Goal: Task Accomplishment & Management: Use online tool/utility

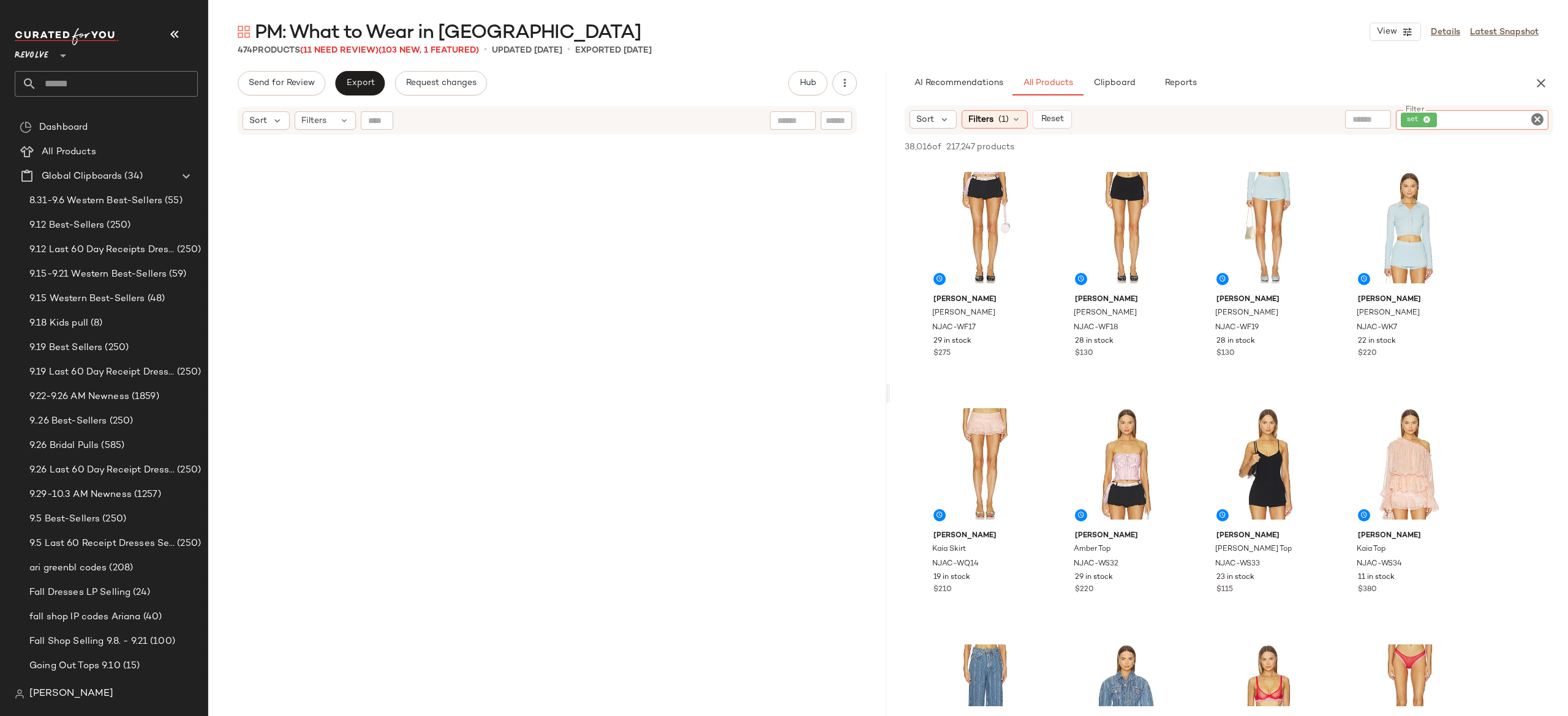
scroll to position [2936, 0]
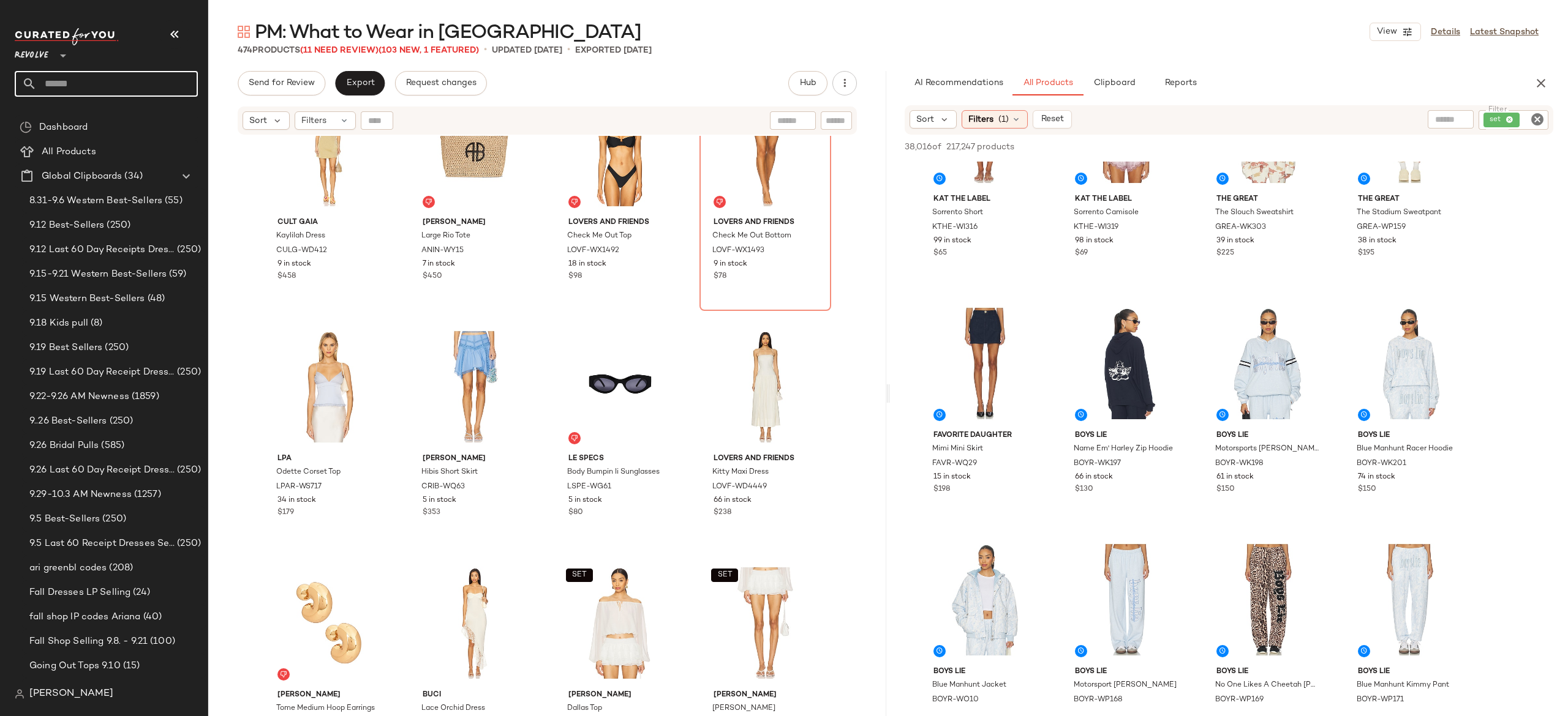
click at [175, 90] on input "text" at bounding box center [117, 84] width 161 height 25
type input "*"
click at [175, 124] on div "Dashboard" at bounding box center [114, 127] width 158 height 14
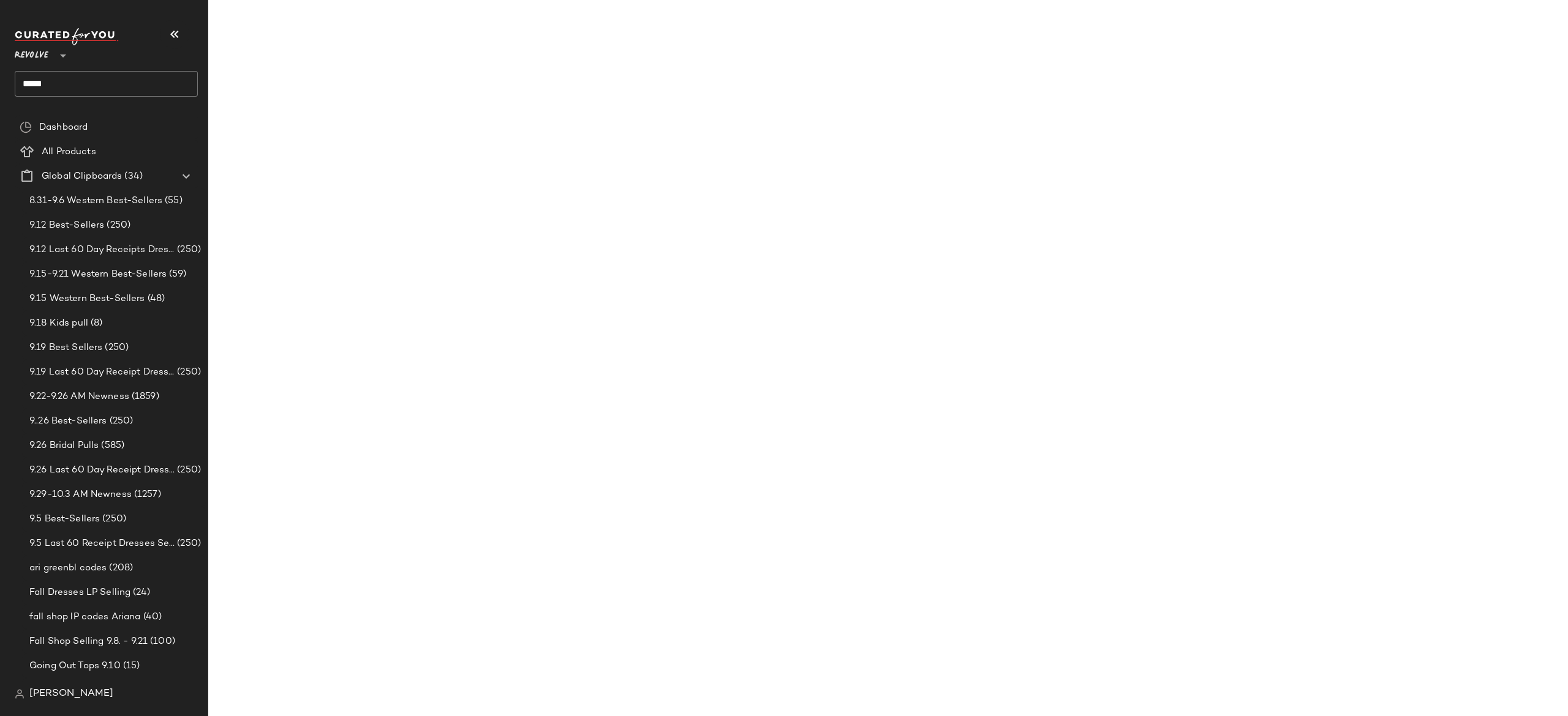
scroll to position [3881, 0]
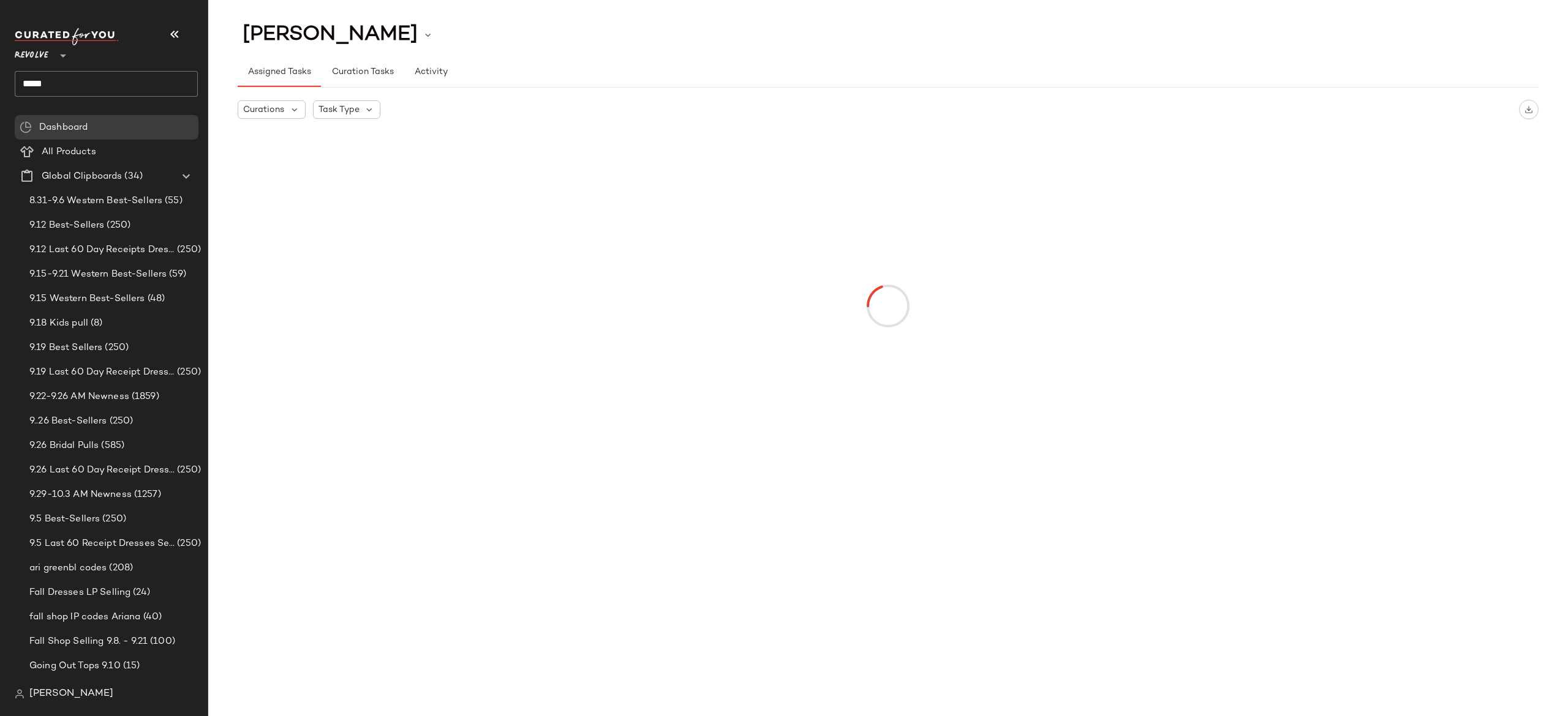
click at [137, 70] on div "Revolve ** *****" at bounding box center [106, 62] width 183 height 69
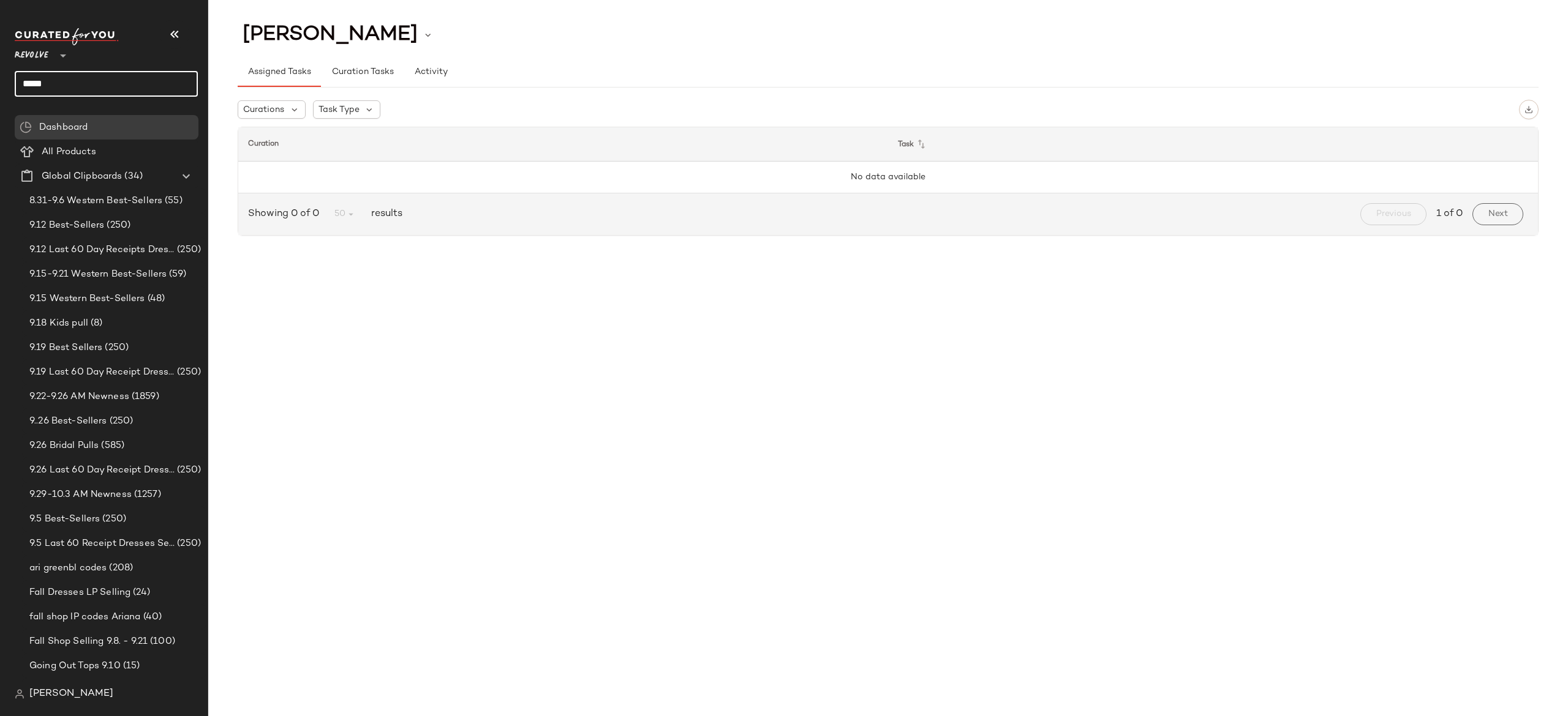
click at [134, 82] on input "*****" at bounding box center [106, 84] width 183 height 25
type input "*"
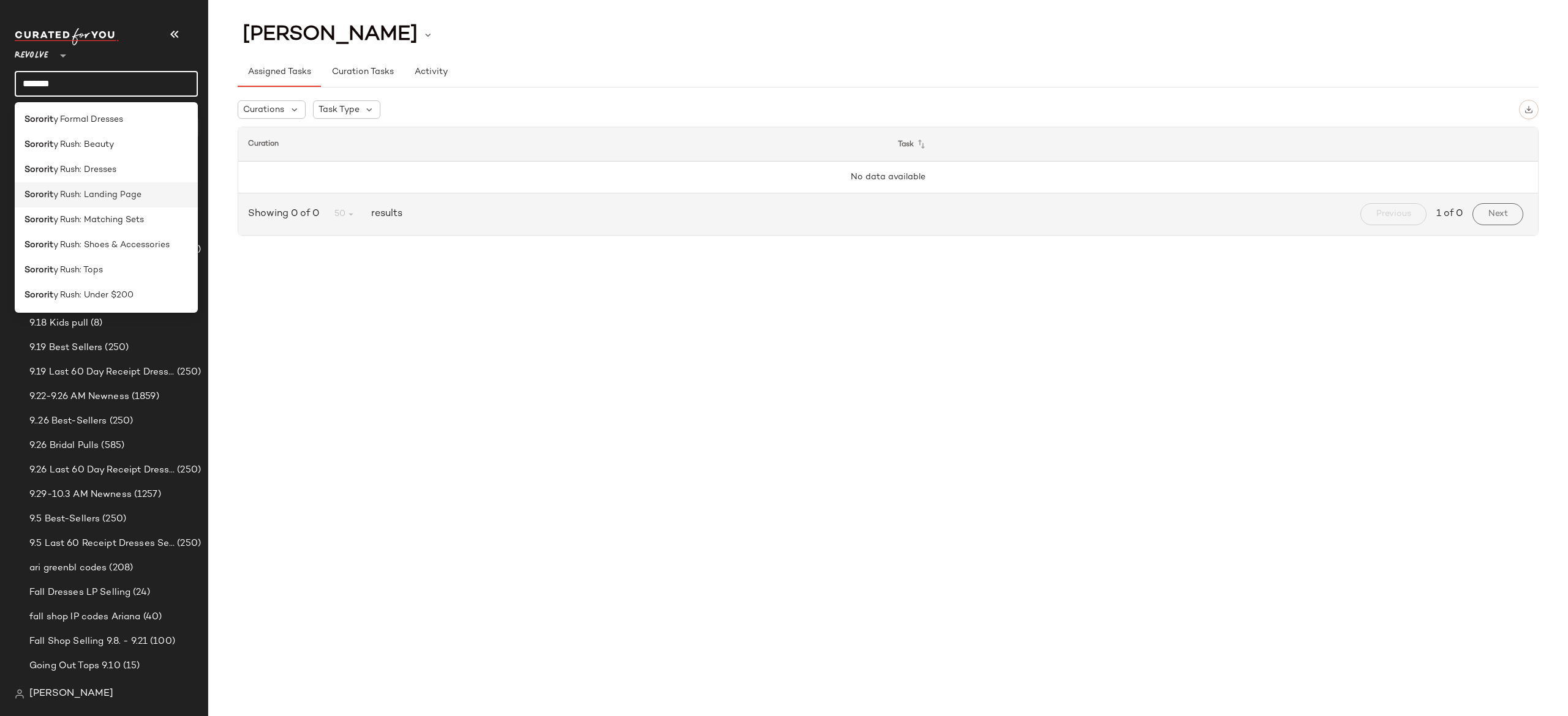
type input "*******"
click at [119, 197] on span "y Rush: Landing Page" at bounding box center [98, 195] width 88 height 13
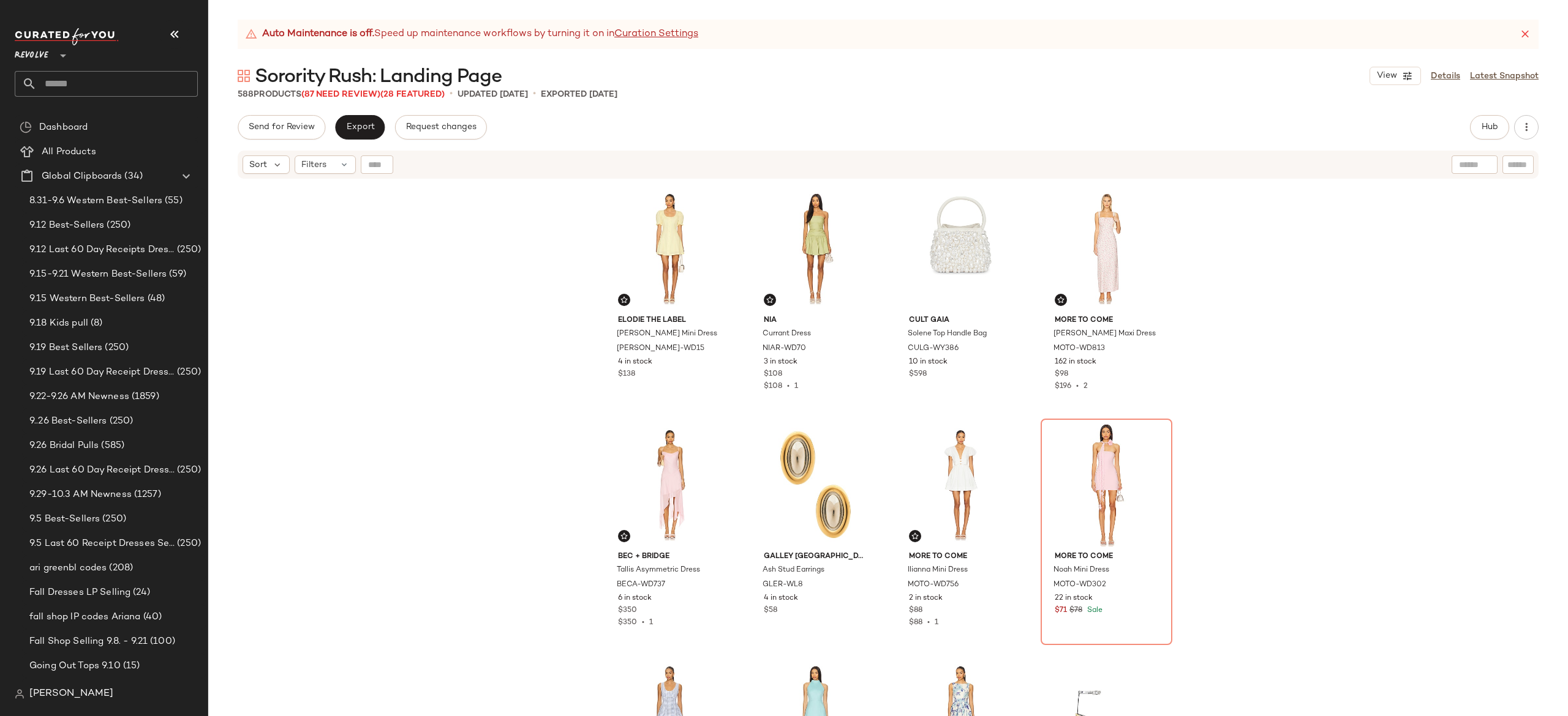
click at [1488, 68] on div "View Details Latest Snapshot" at bounding box center [1454, 76] width 169 height 18
click at [1490, 70] on link "Latest Snapshot" at bounding box center [1504, 76] width 69 height 13
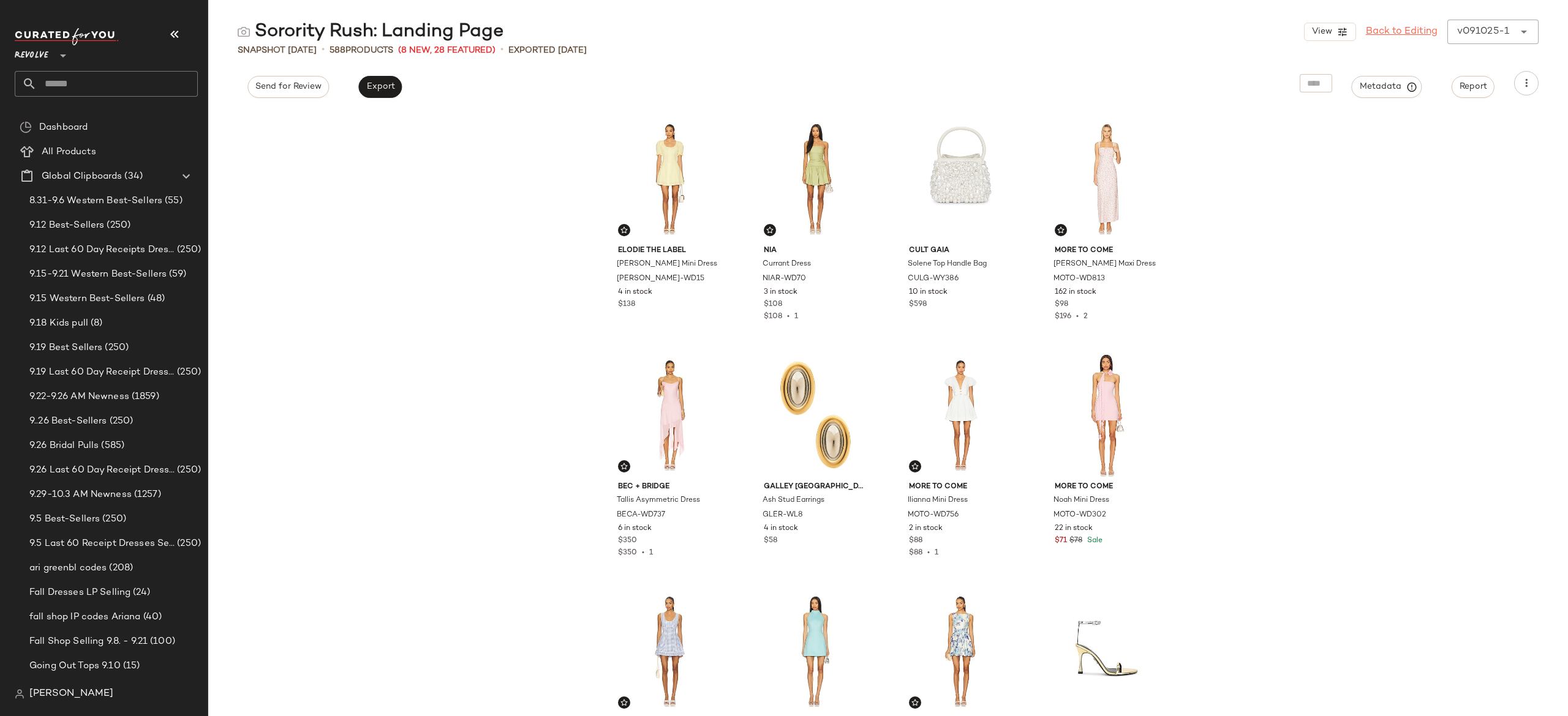
click at [1383, 31] on link "Back to Editing" at bounding box center [1401, 32] width 72 height 15
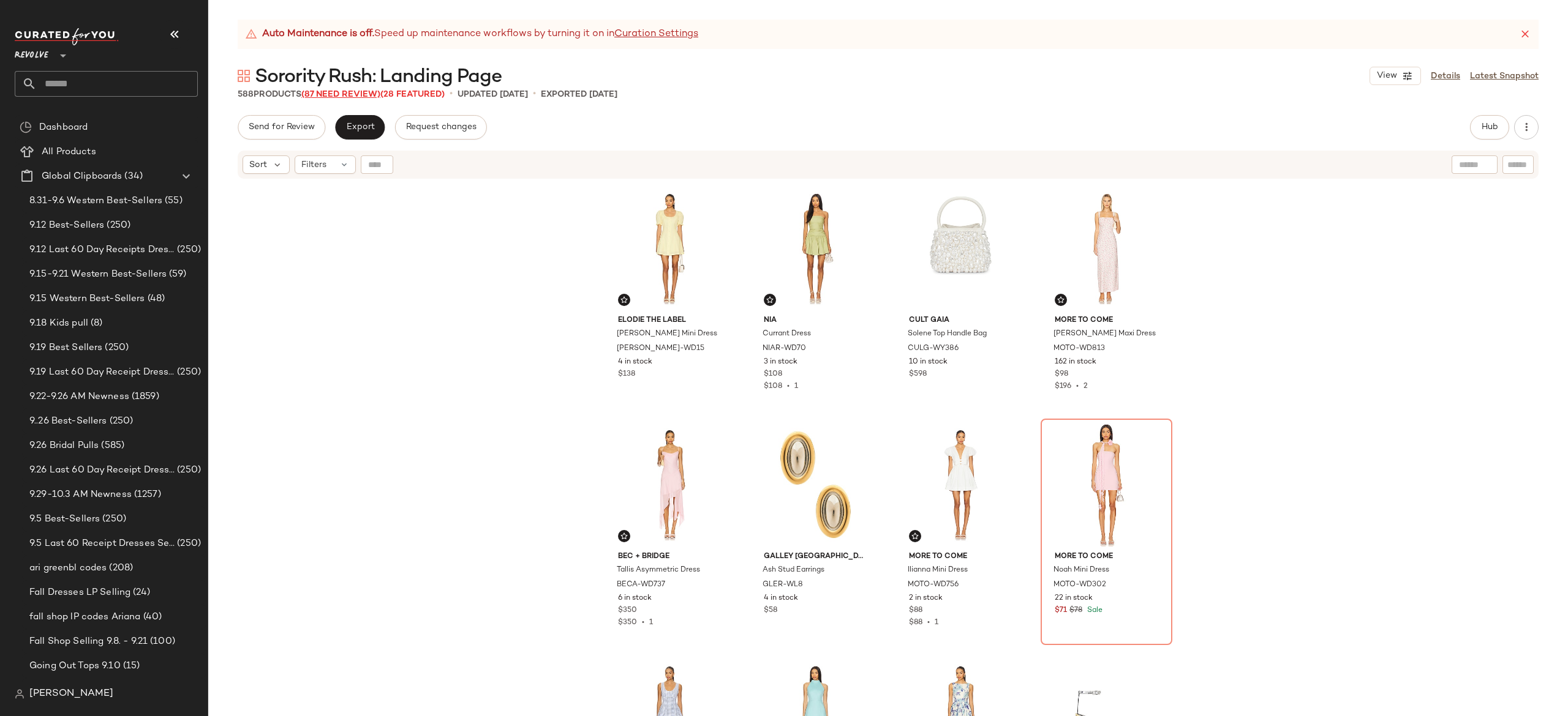
click at [373, 94] on span "(87 Need Review)" at bounding box center [341, 95] width 79 height 9
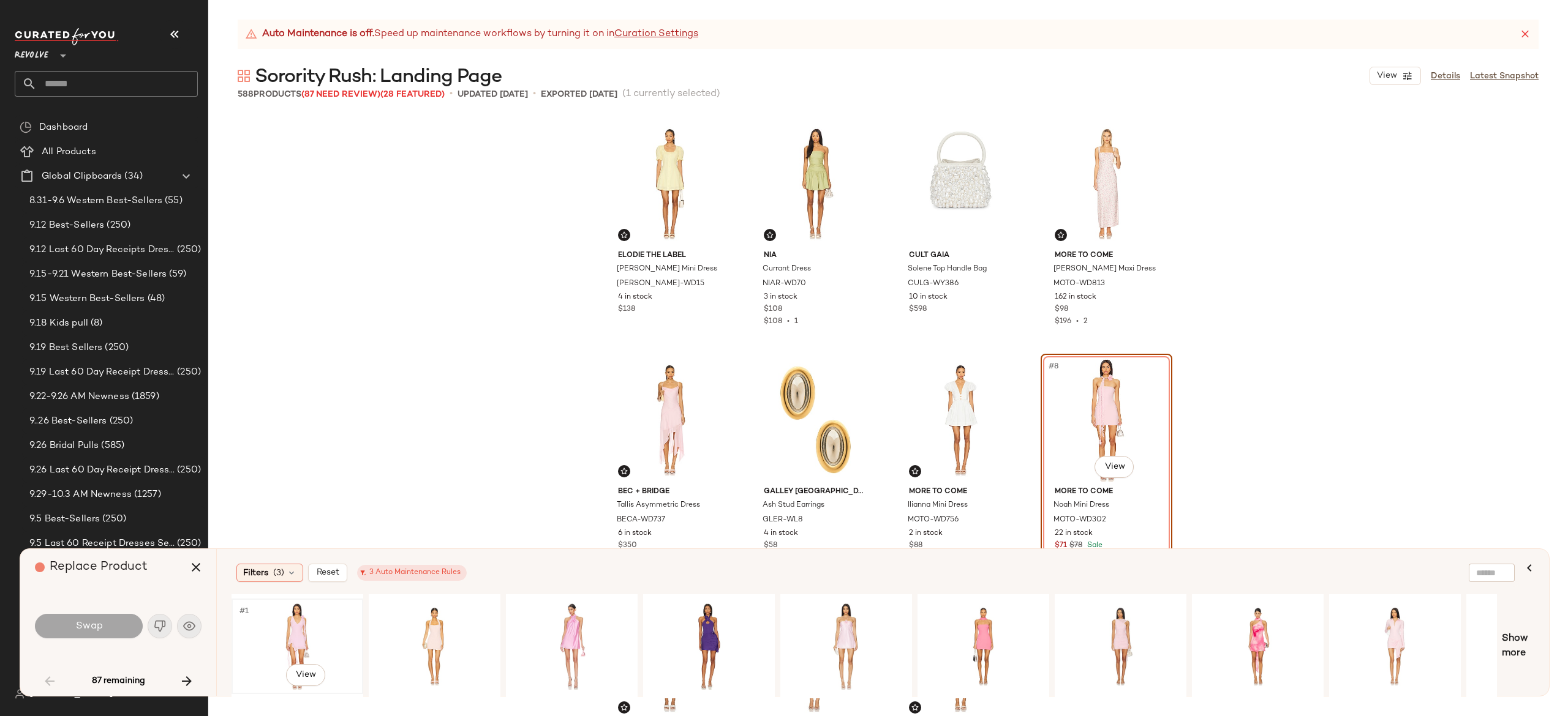
click at [283, 630] on div "#1 View" at bounding box center [298, 646] width 123 height 87
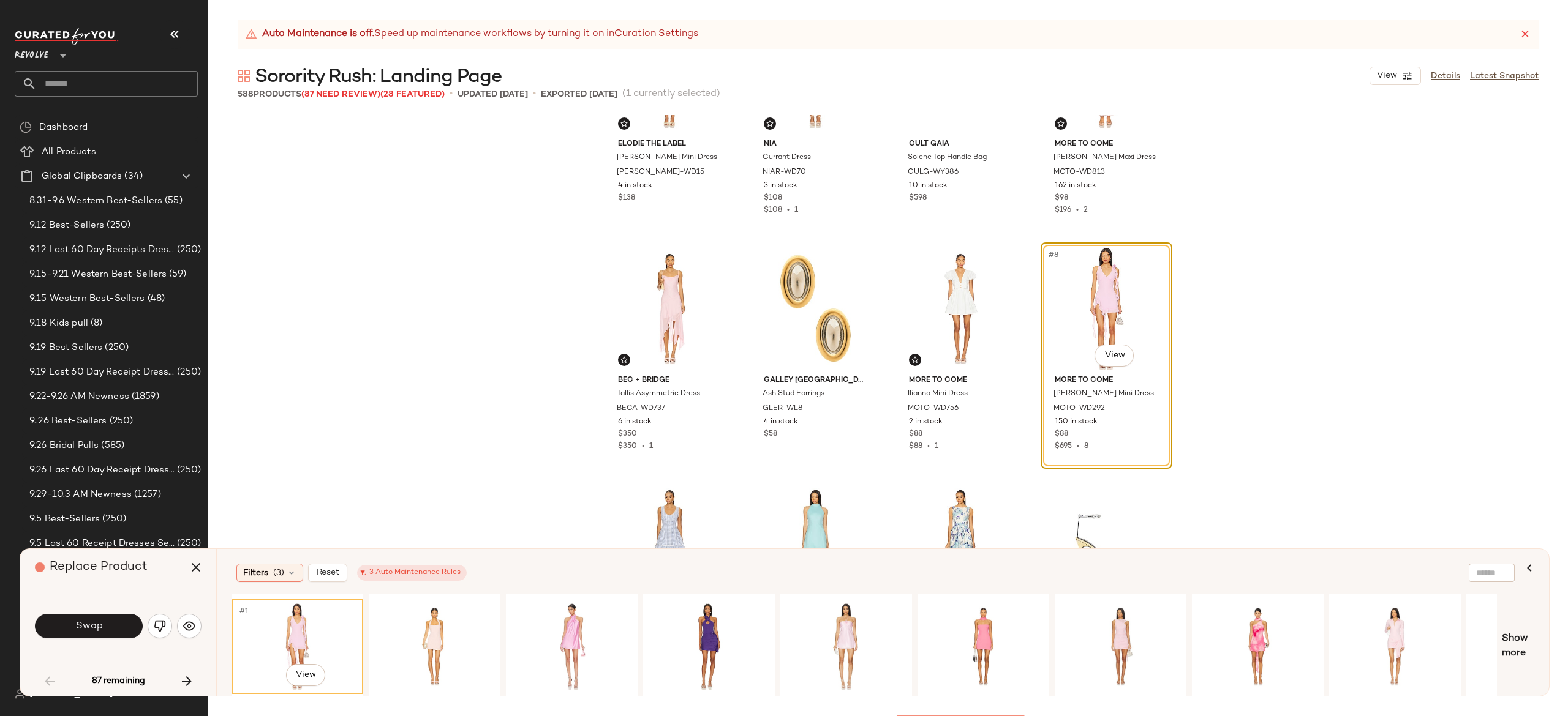
scroll to position [112, 0]
click at [454, 616] on div "#1 View" at bounding box center [435, 646] width 123 height 87
click at [555, 611] on div "#1 View" at bounding box center [572, 646] width 123 height 87
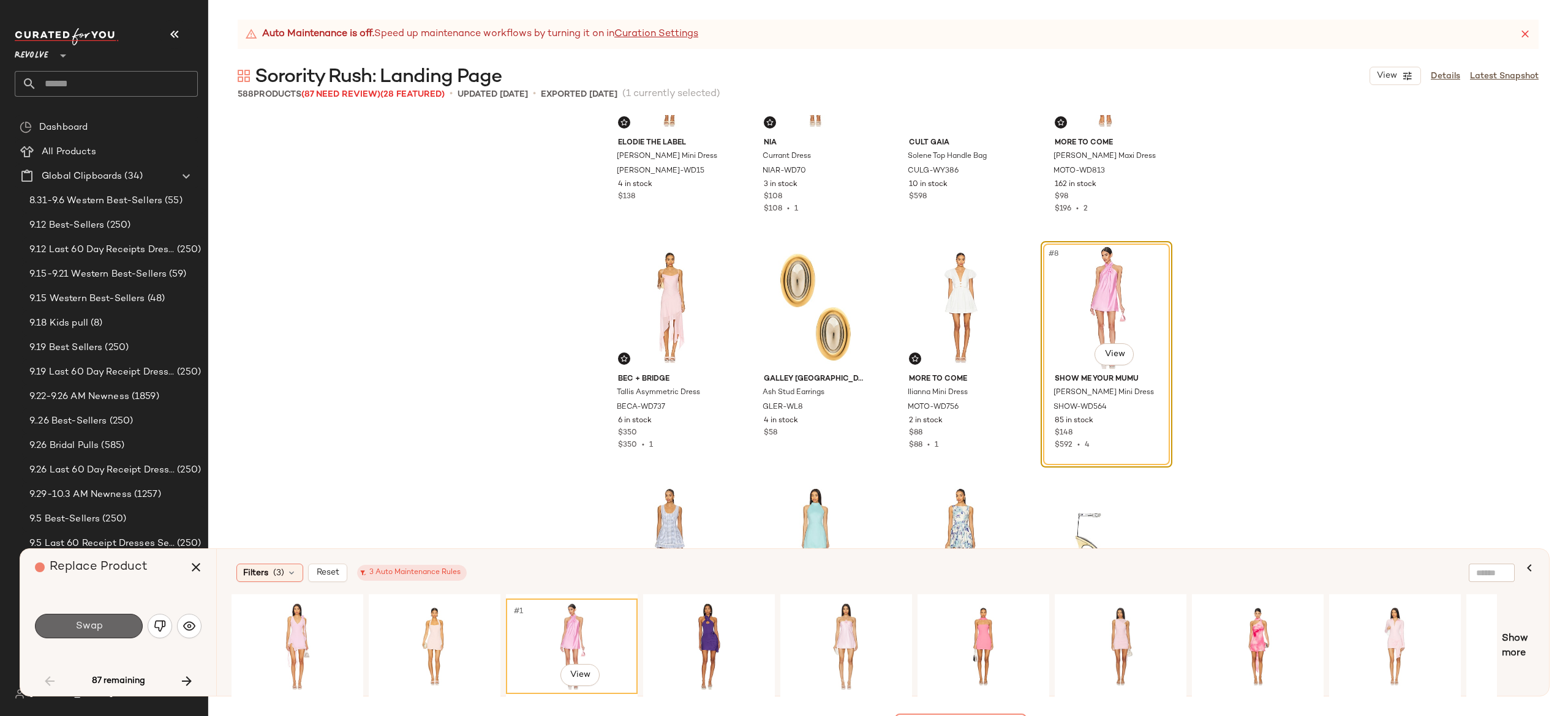
click at [118, 623] on button "Swap" at bounding box center [88, 626] width 108 height 25
